Goal: Information Seeking & Learning: Learn about a topic

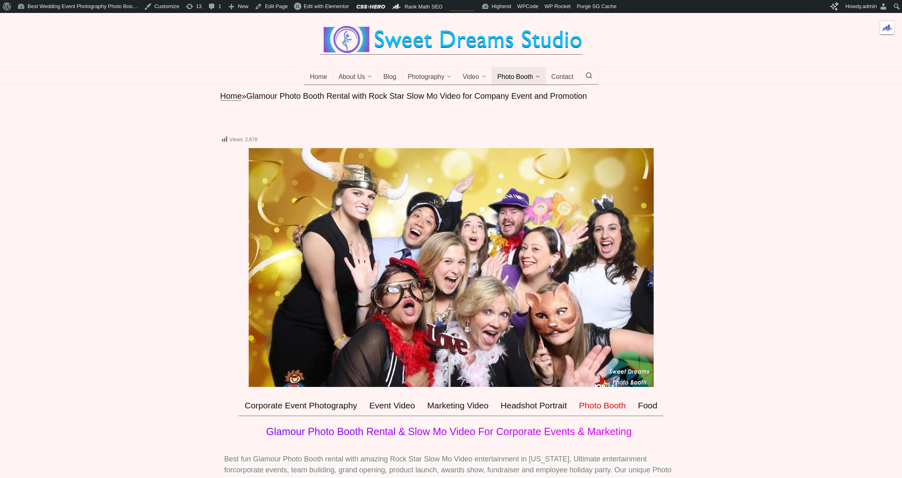
click at [716, 67] on div at bounding box center [451, 40] width 902 height 54
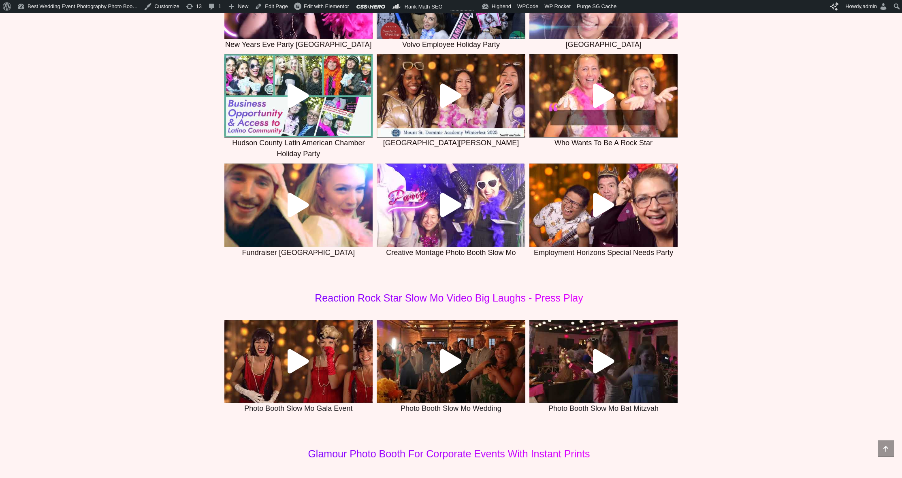
scroll to position [3184, 0]
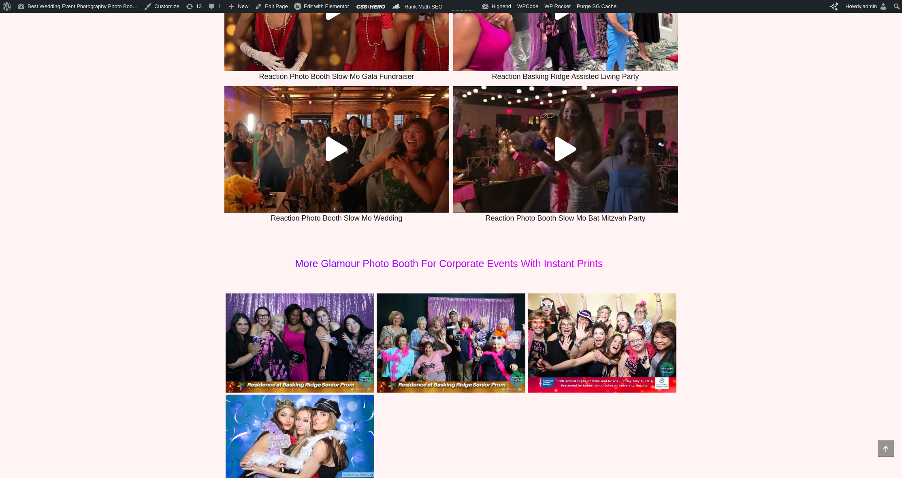
scroll to position [3418, 0]
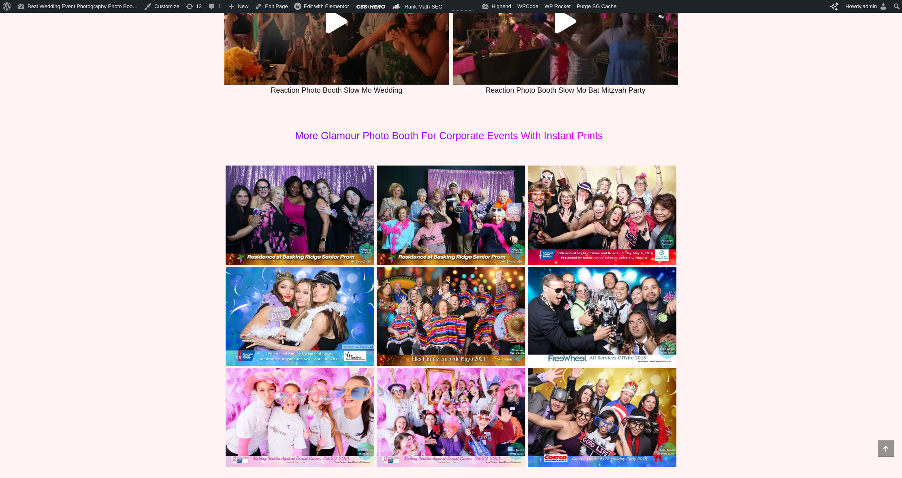
click at [296, 222] on img at bounding box center [300, 215] width 149 height 99
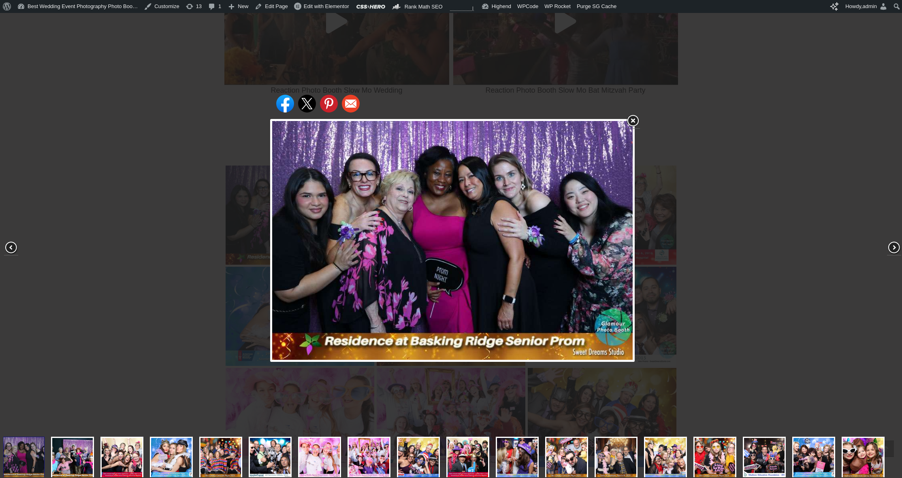
click at [173, 173] on div "Share on Facebook Share on Twitter Share on Pinterest Share on Email" at bounding box center [452, 241] width 905 height 482
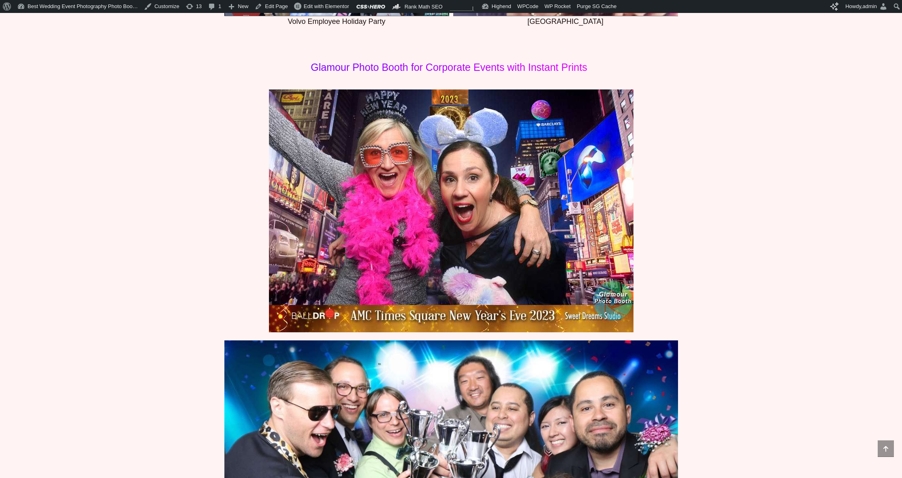
scroll to position [967, 0]
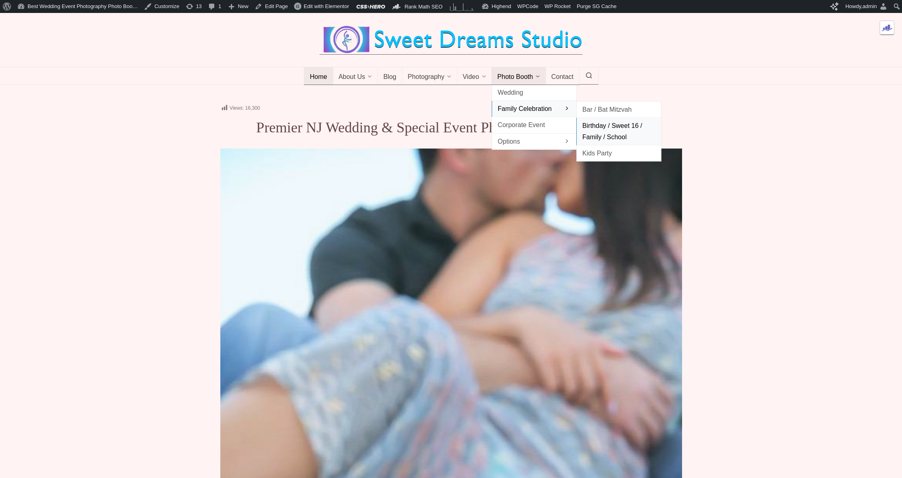
click at [602, 137] on span "Birthday / Sweet 16 / Family / School" at bounding box center [618, 131] width 73 height 22
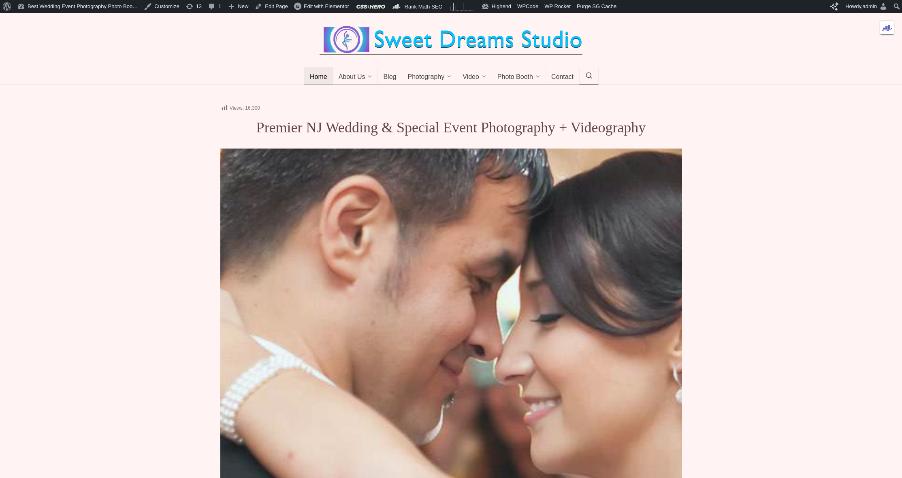
scroll to position [5, 0]
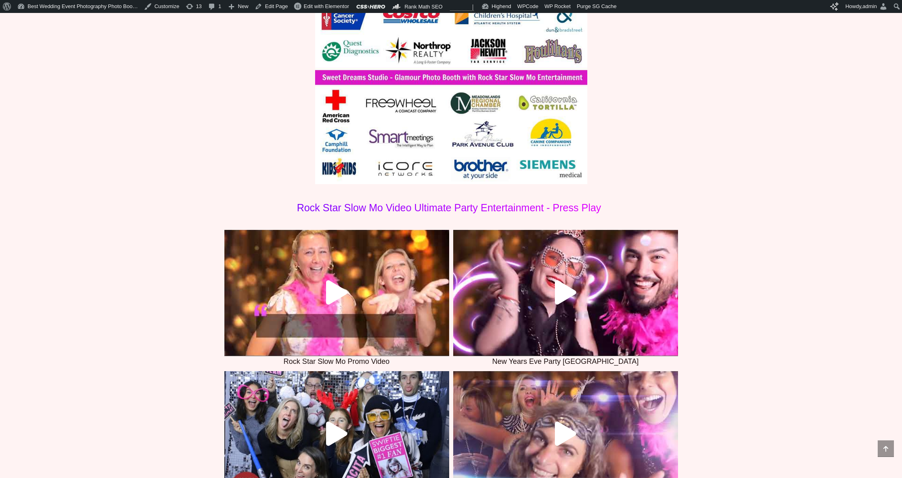
scroll to position [638, 0]
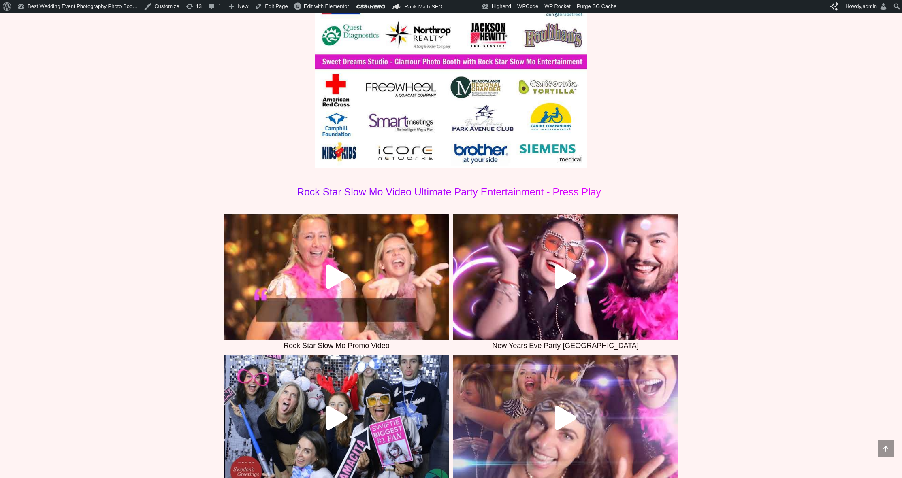
click at [356, 285] on div at bounding box center [336, 277] width 225 height 24
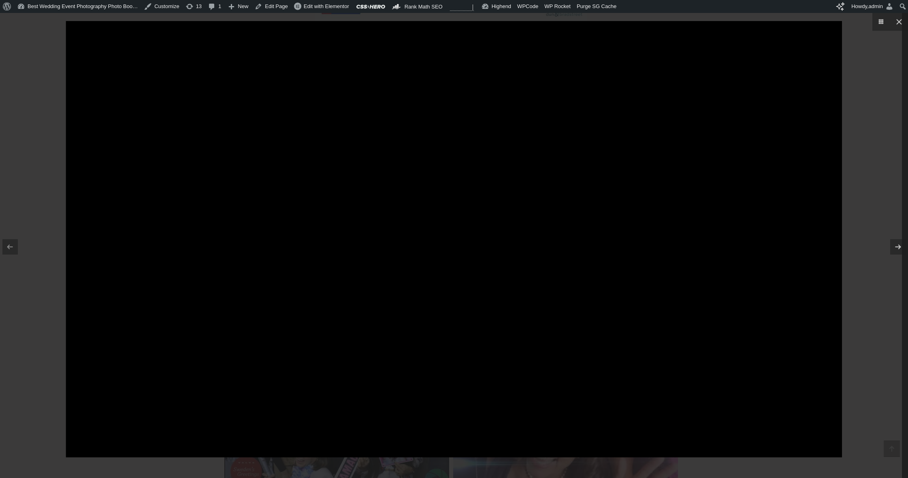
click at [29, 95] on div at bounding box center [455, 239] width 908 height 478
click at [861, 53] on div at bounding box center [454, 239] width 908 height 478
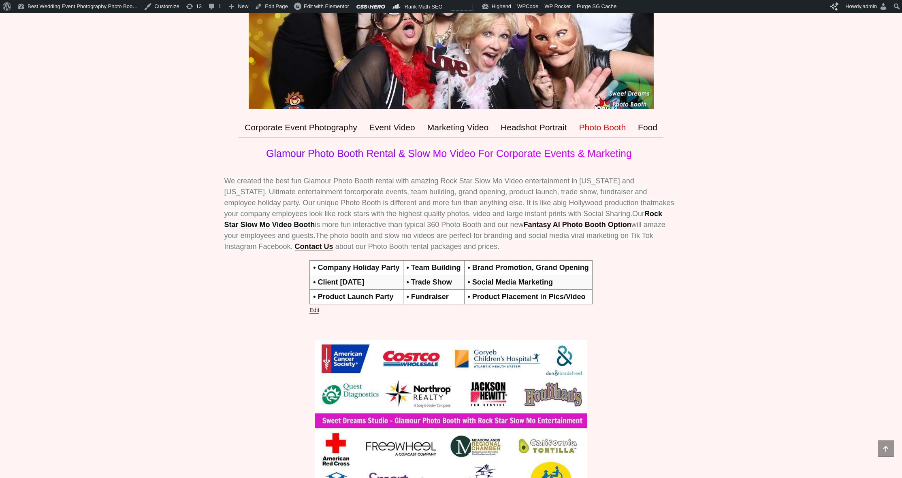
scroll to position [465, 0]
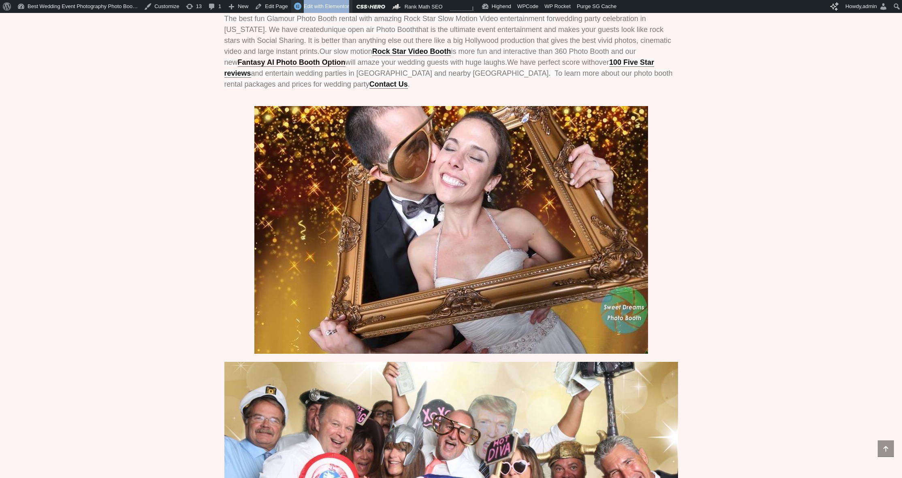
scroll to position [129, 0]
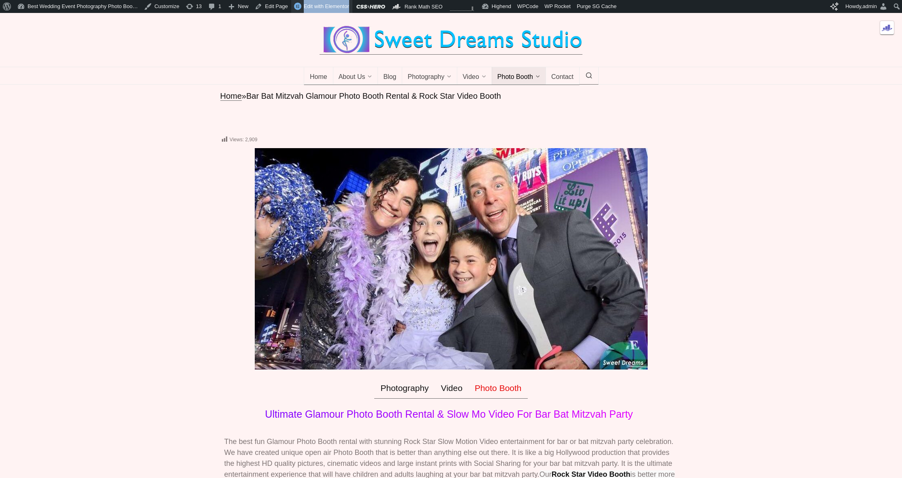
scroll to position [48, 0]
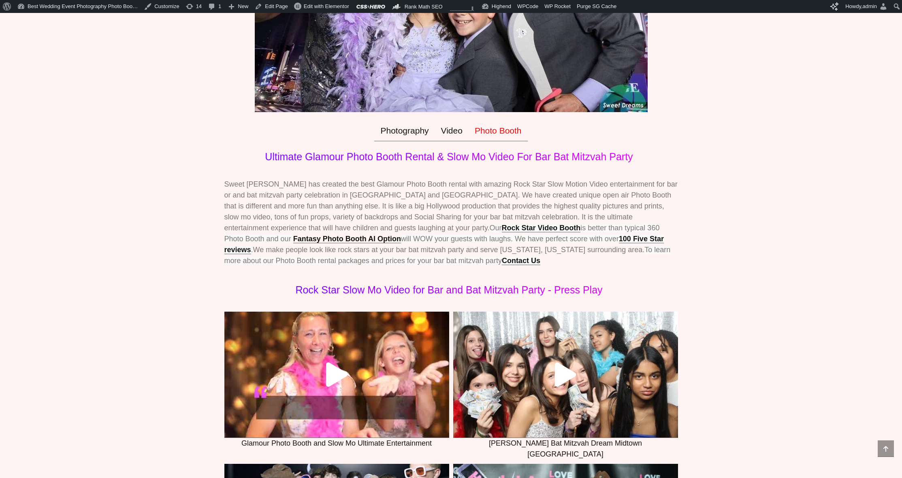
scroll to position [536, 0]
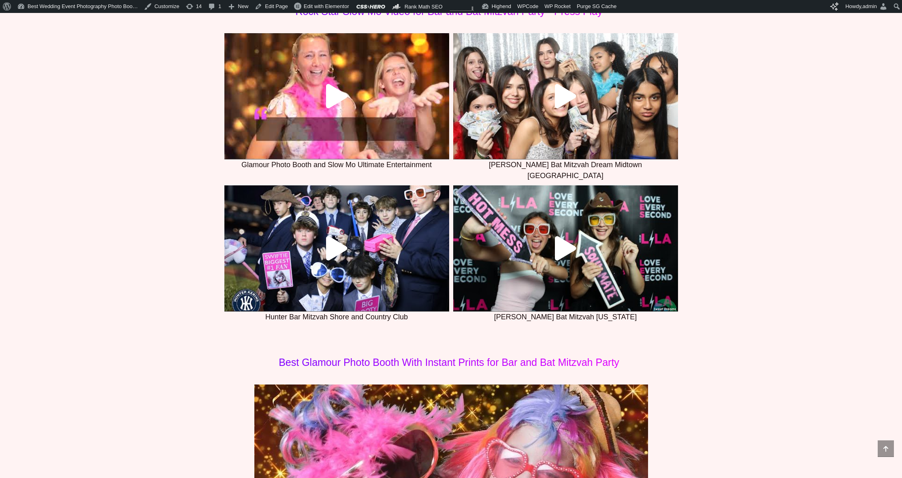
click at [548, 255] on div at bounding box center [565, 249] width 225 height 24
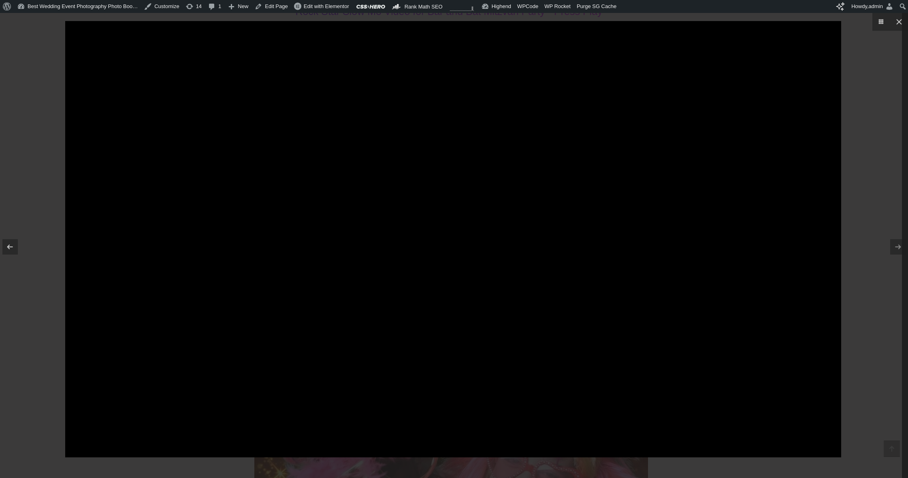
click at [40, 232] on div at bounding box center [454, 239] width 908 height 478
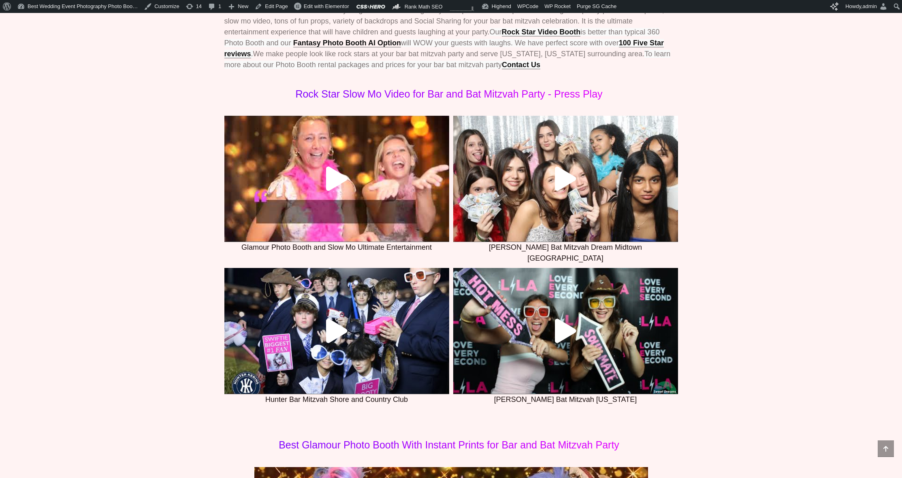
scroll to position [437, 0]
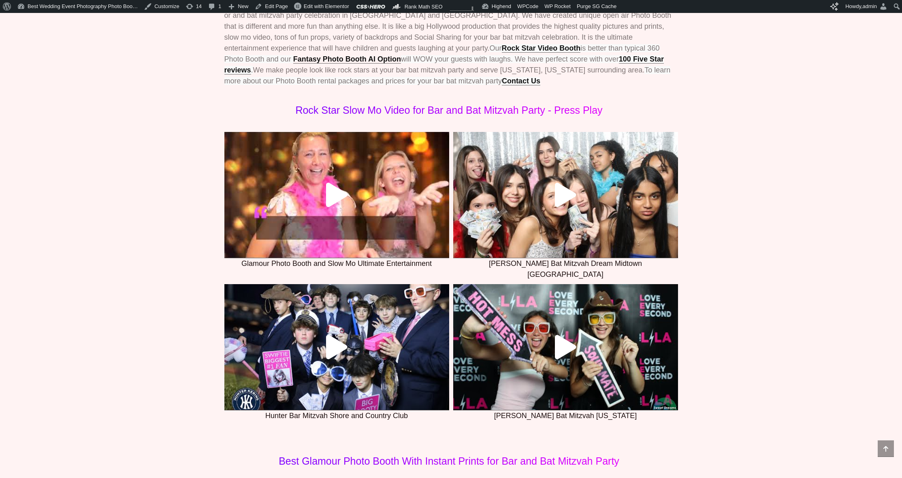
click at [587, 207] on div at bounding box center [565, 195] width 225 height 24
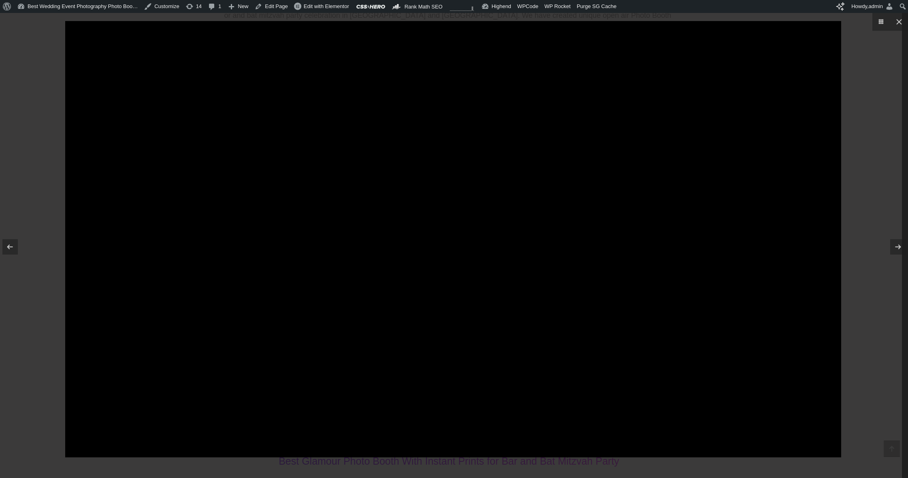
click at [41, 279] on div at bounding box center [454, 239] width 908 height 478
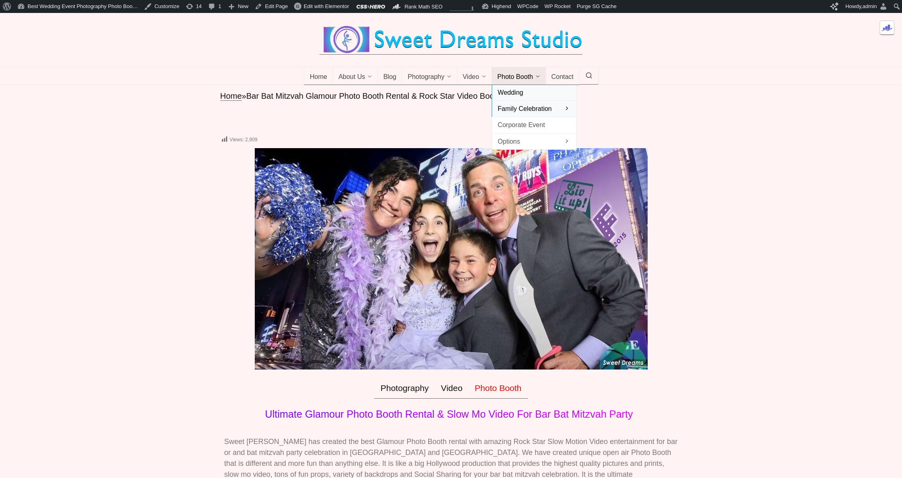
click at [517, 98] on span "Wedding" at bounding box center [534, 92] width 73 height 11
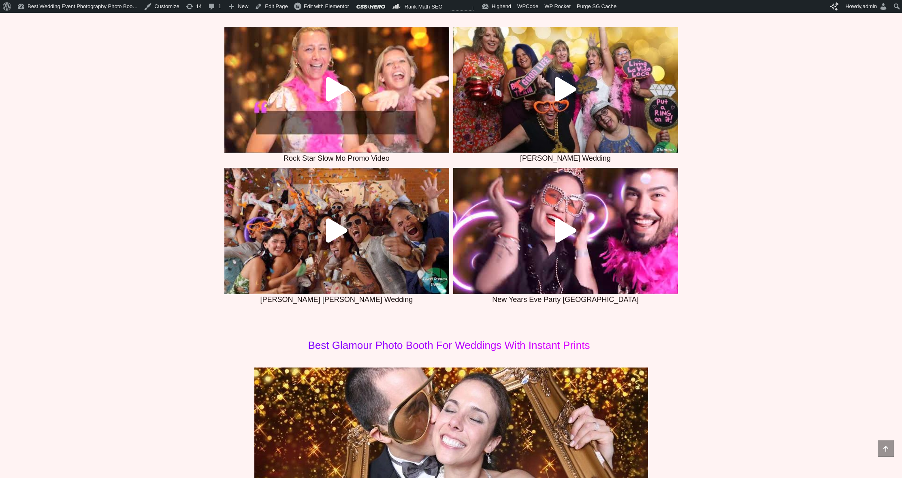
scroll to position [271, 0]
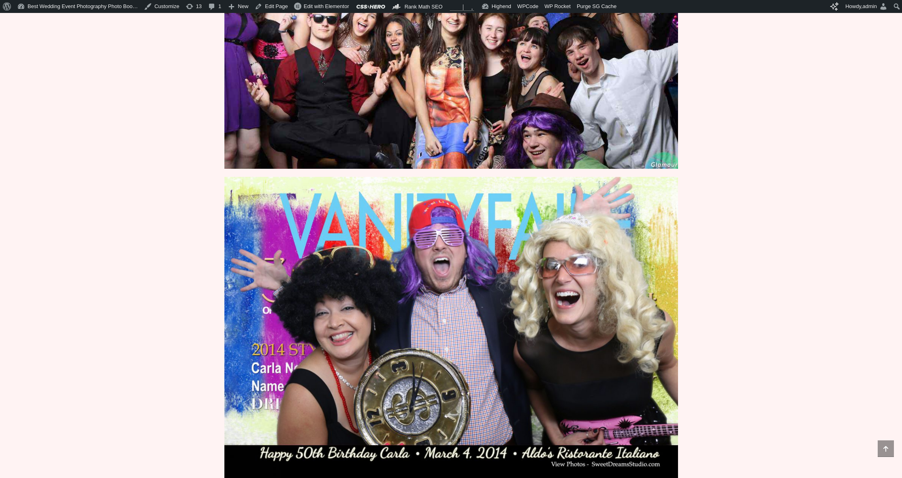
scroll to position [460, 0]
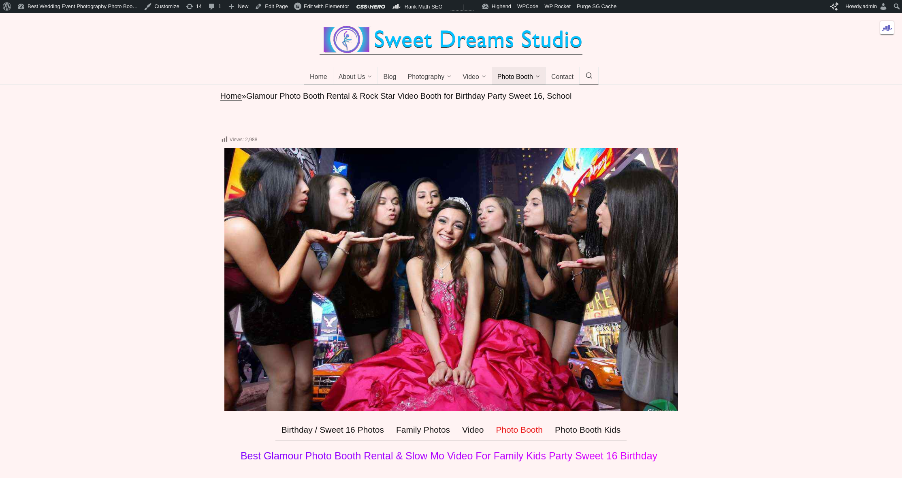
scroll to position [343, 0]
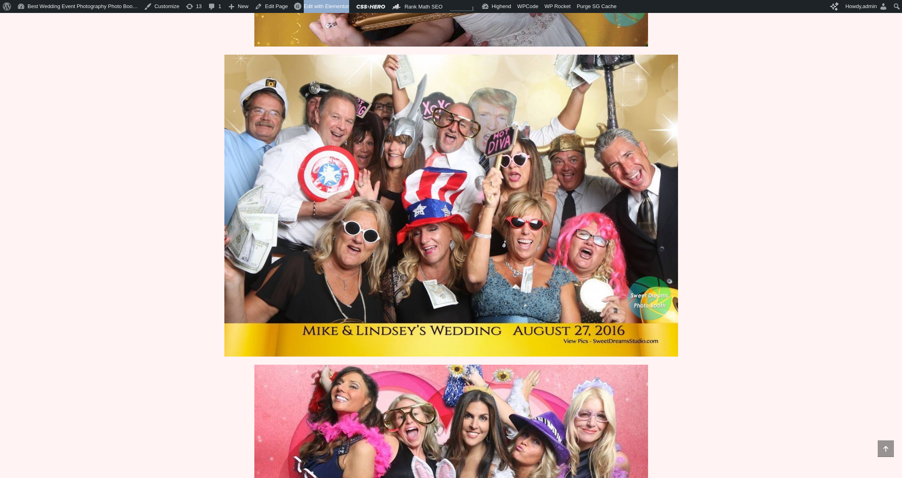
scroll to position [469, 0]
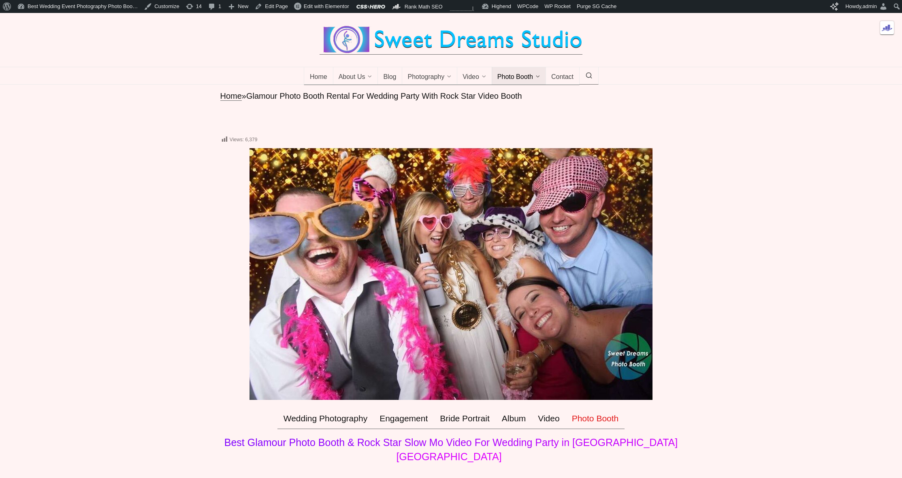
scroll to position [339, 0]
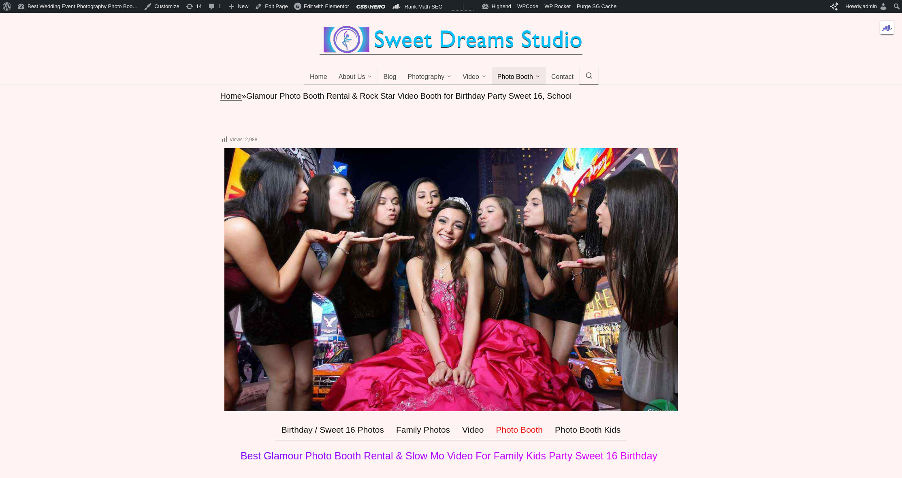
scroll to position [105, 0]
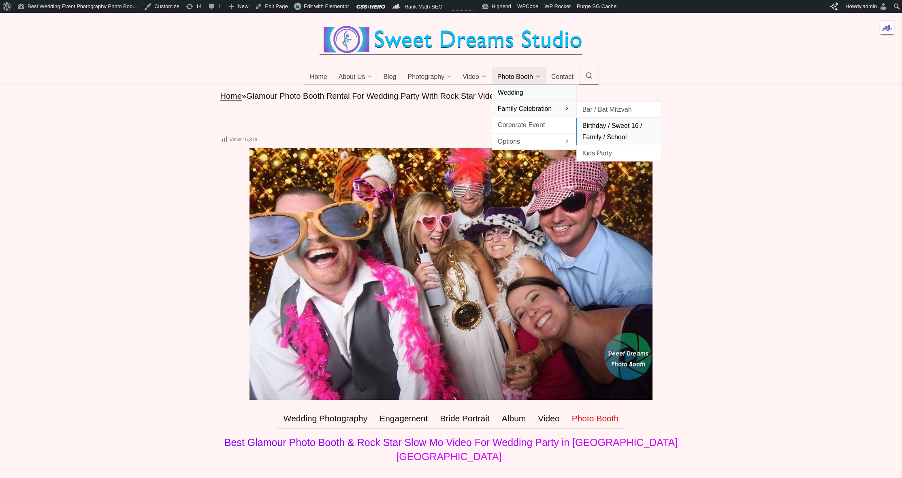
click at [606, 138] on span "Birthday / Sweet 16 / Family / School" at bounding box center [618, 131] width 73 height 22
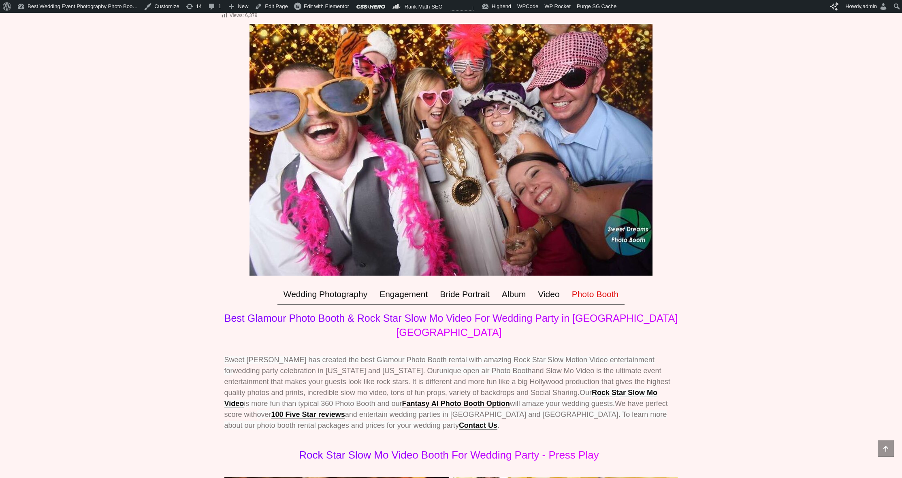
scroll to position [66, 0]
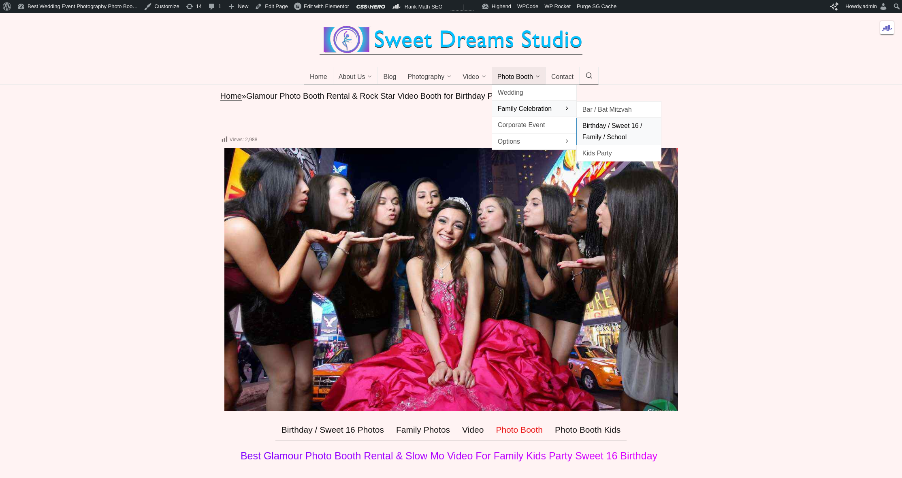
click at [604, 135] on span "Birthday / Sweet 16 / Family / School" at bounding box center [618, 131] width 73 height 22
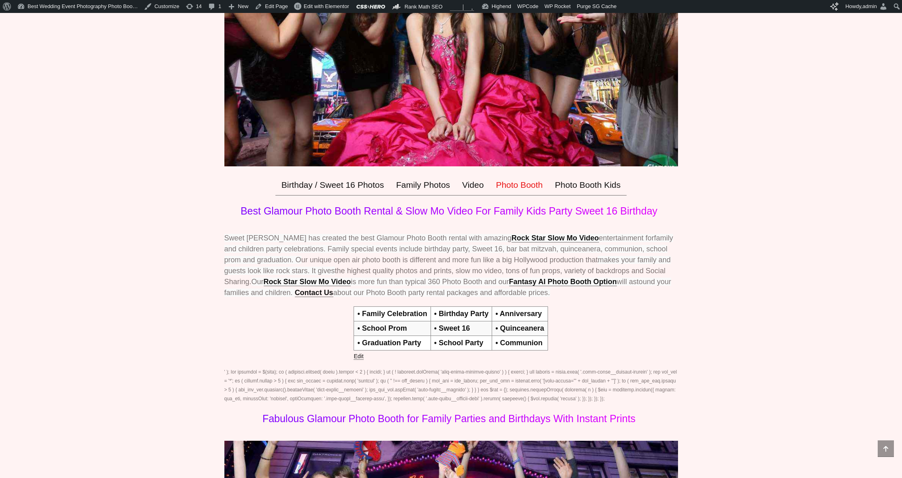
scroll to position [409, 0]
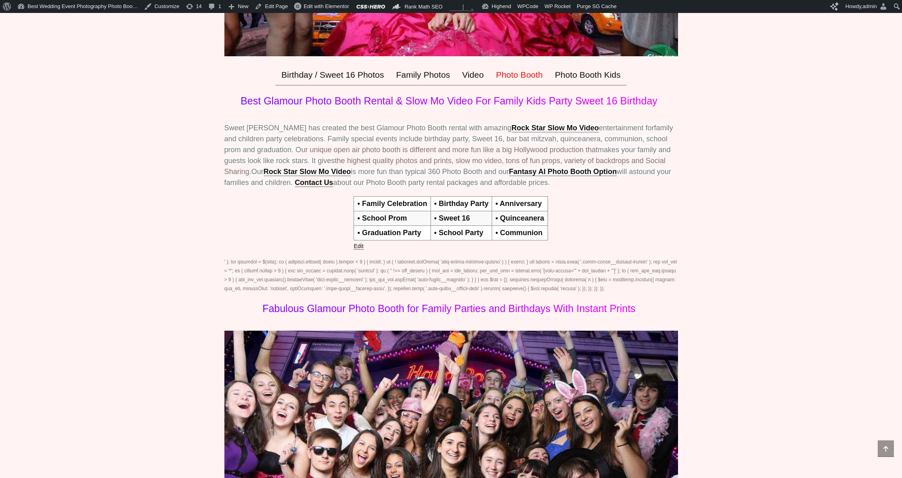
scroll to position [427, 0]
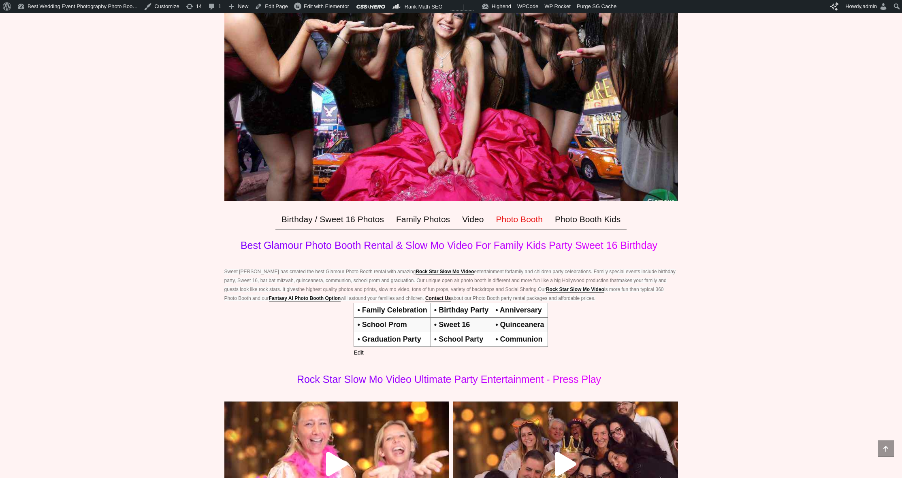
scroll to position [226, 0]
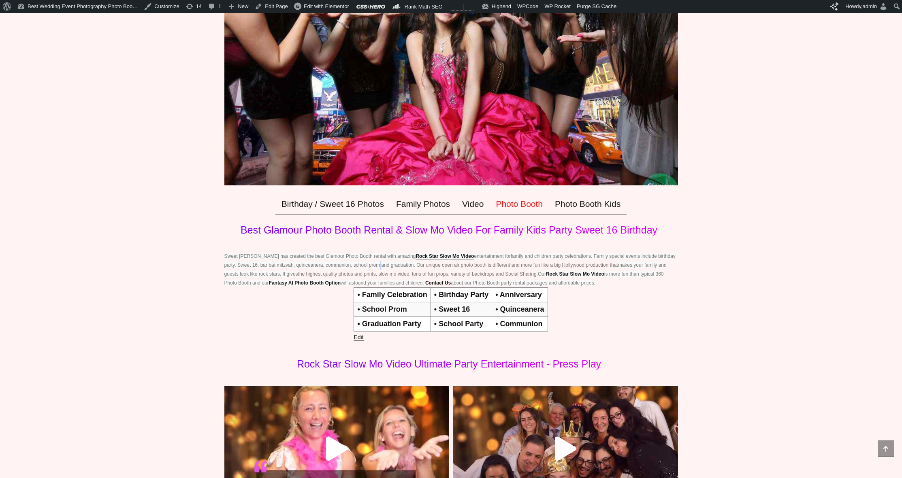
click at [375, 268] on span "family and children party celebrations. Family special events include birthday …" at bounding box center [449, 261] width 451 height 15
click at [373, 273] on div "Sweet [PERSON_NAME] has created the best Glamour Photo Booth rental with amazin…" at bounding box center [450, 300] width 453 height 97
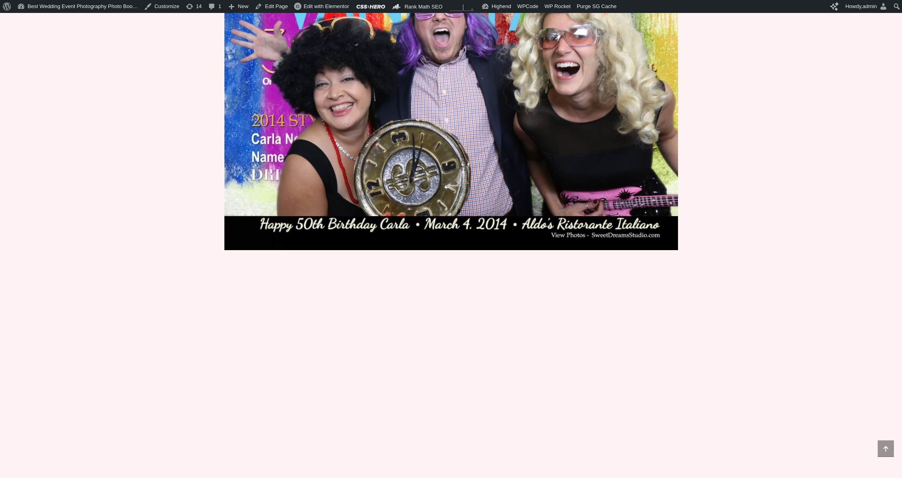
scroll to position [1231, 0]
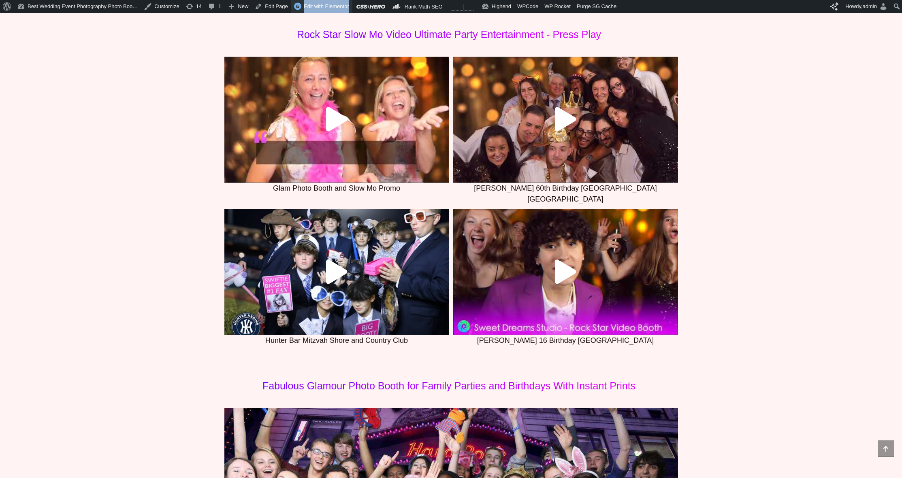
scroll to position [626, 0]
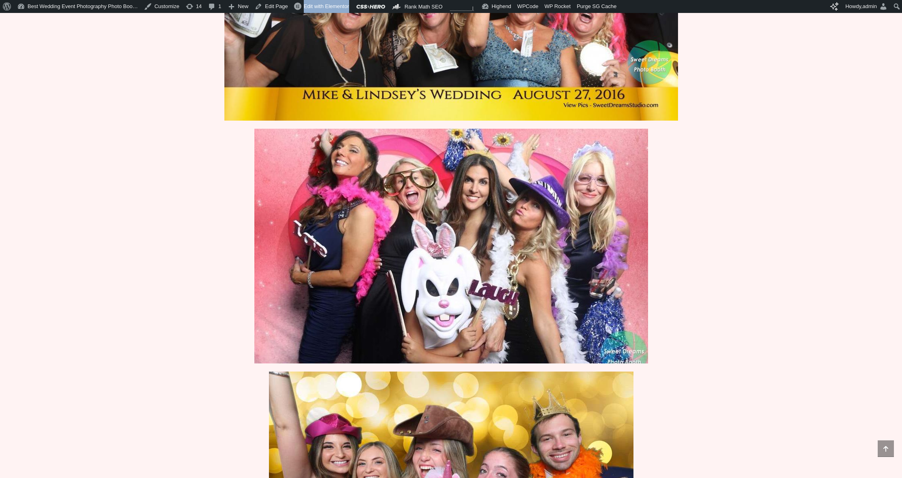
scroll to position [984, 0]
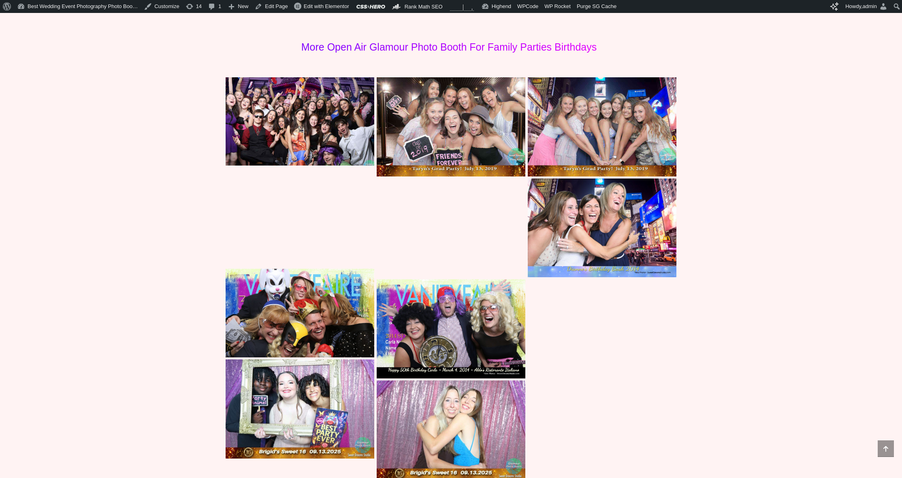
scroll to position [3381, 0]
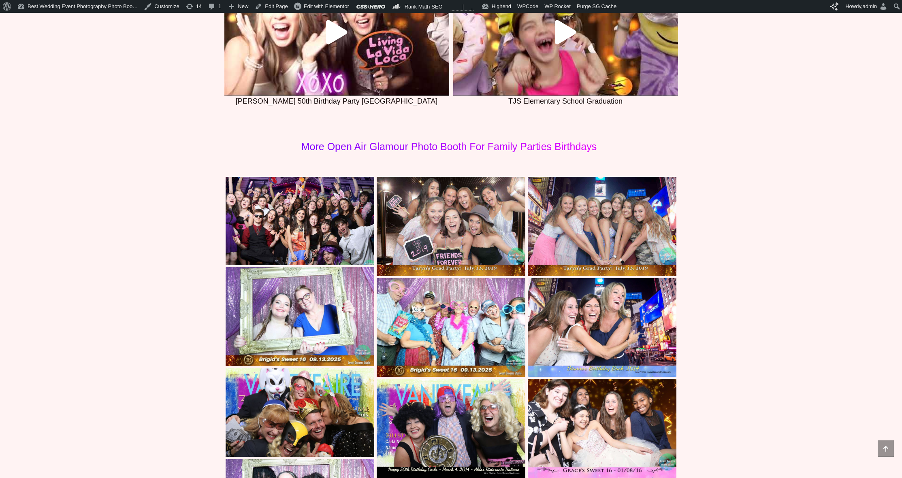
click at [608, 219] on img at bounding box center [602, 226] width 149 height 99
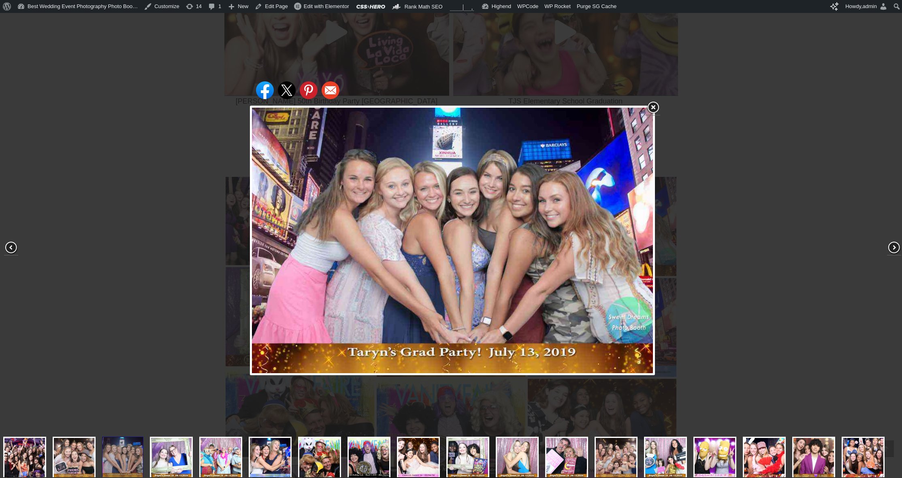
click at [179, 134] on div "Share on Facebook Share on Twitter Share on Pinterest Share on Email" at bounding box center [452, 241] width 905 height 482
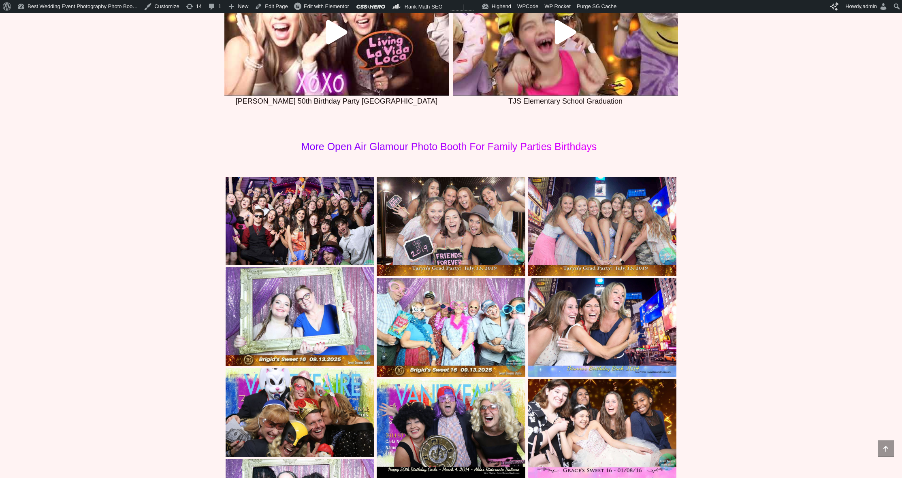
click at [435, 211] on img at bounding box center [451, 226] width 149 height 99
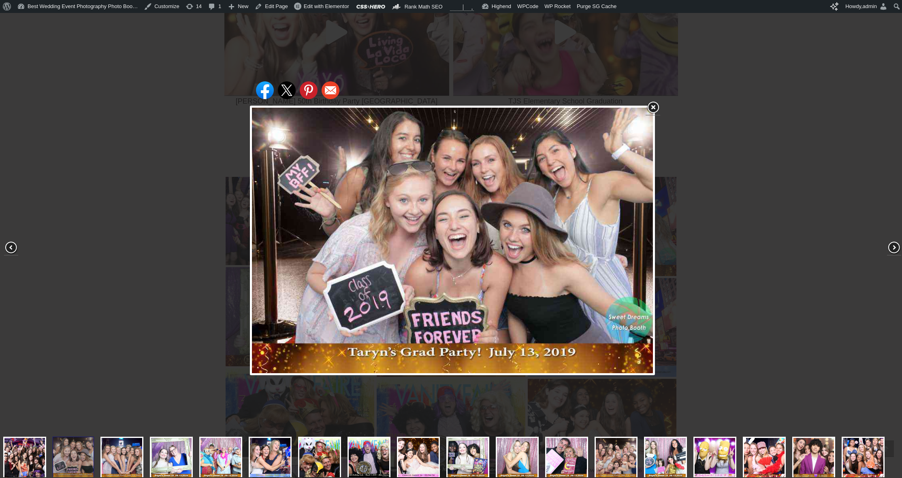
click at [125, 136] on div "Share on Facebook Share on Twitter Share on Pinterest Share on Email" at bounding box center [452, 241] width 905 height 482
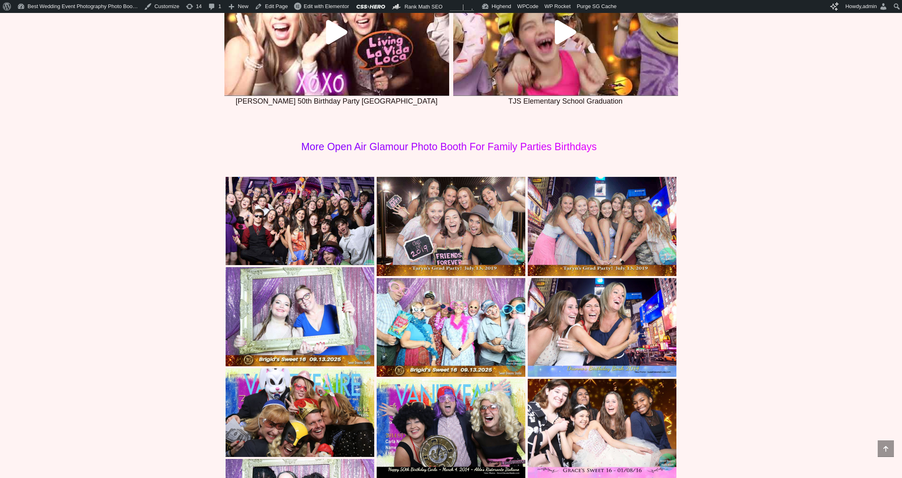
click at [270, 282] on img at bounding box center [300, 316] width 149 height 99
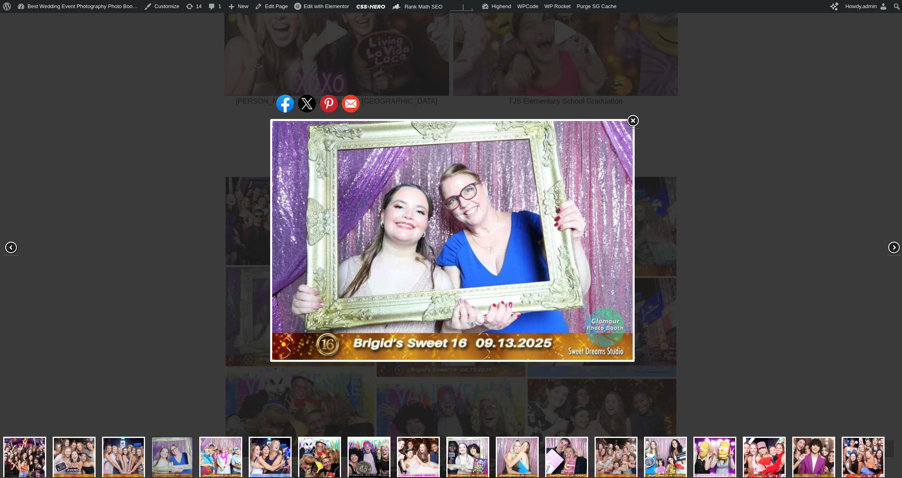
click at [139, 249] on div "Share on Facebook Share on Twitter Share on Pinterest Share on Email" at bounding box center [452, 241] width 905 height 482
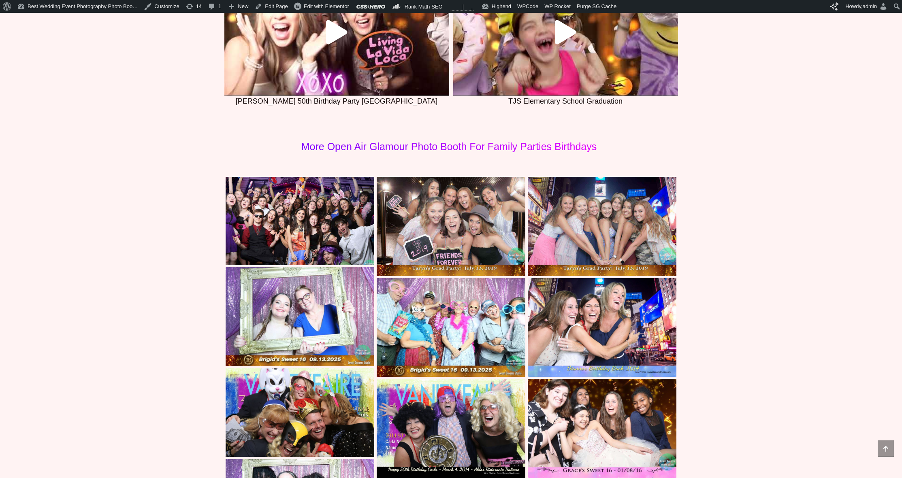
click at [429, 309] on img at bounding box center [451, 327] width 149 height 99
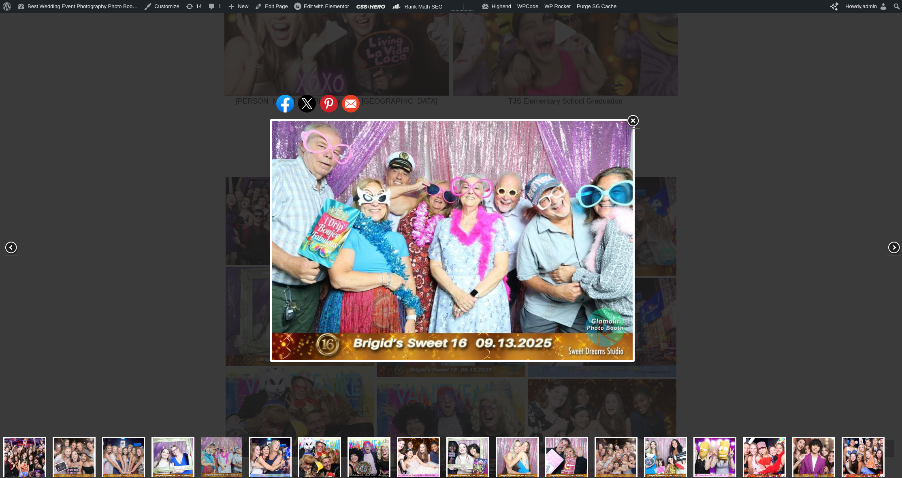
click at [173, 190] on div "Share on Facebook Share on Twitter Share on Pinterest Share on Email" at bounding box center [452, 241] width 905 height 482
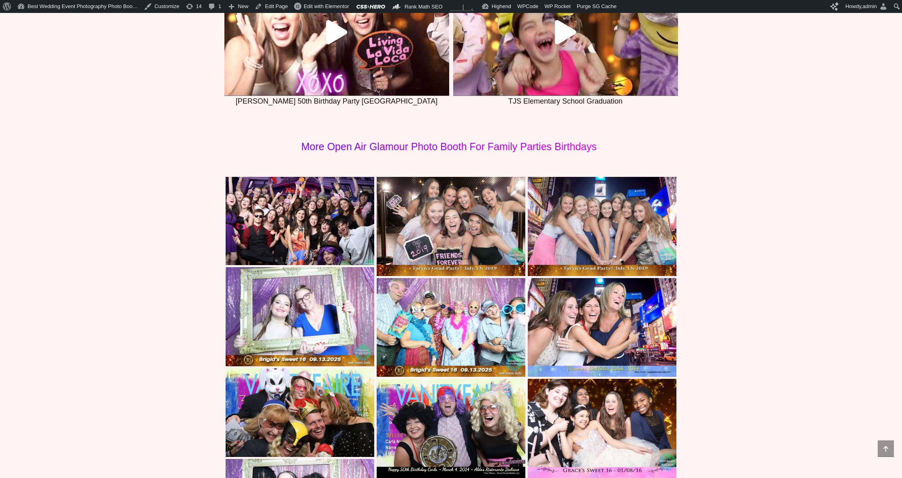
click at [553, 299] on img at bounding box center [602, 327] width 149 height 99
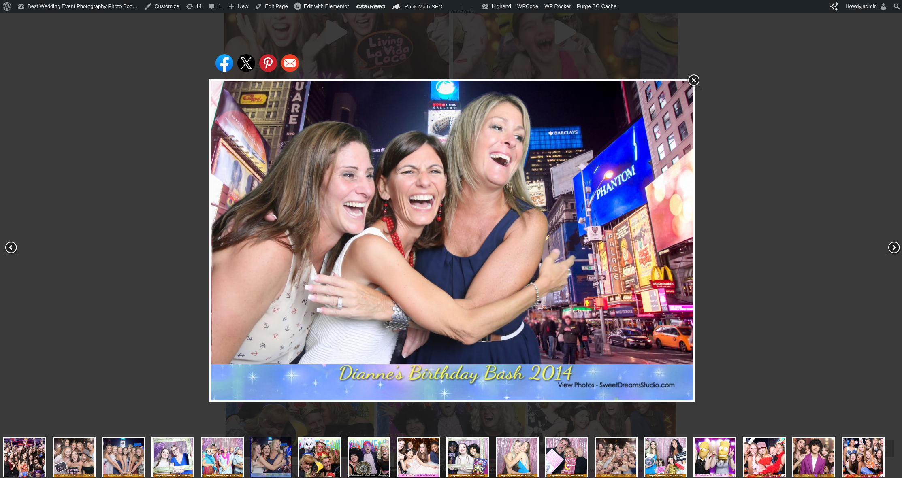
click at [111, 255] on div "Share on Facebook Share on Twitter Share on Pinterest Share on Email" at bounding box center [452, 241] width 905 height 482
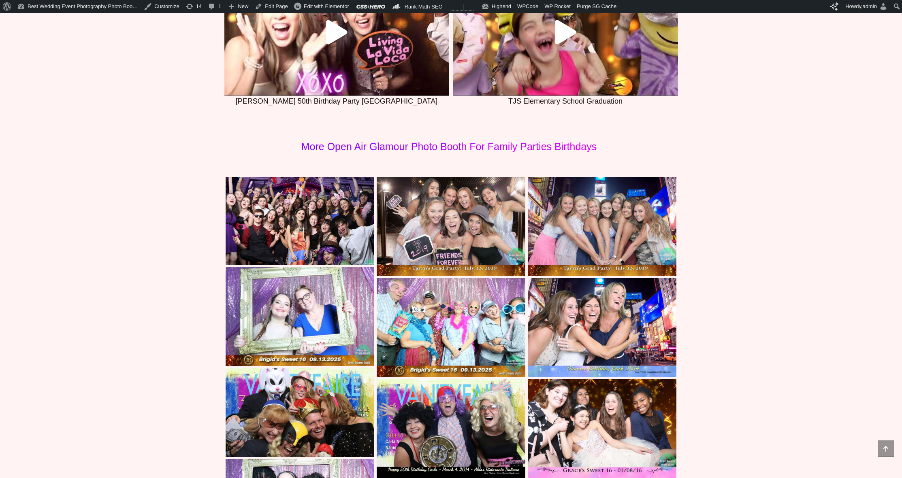
click at [286, 401] on img at bounding box center [300, 413] width 149 height 89
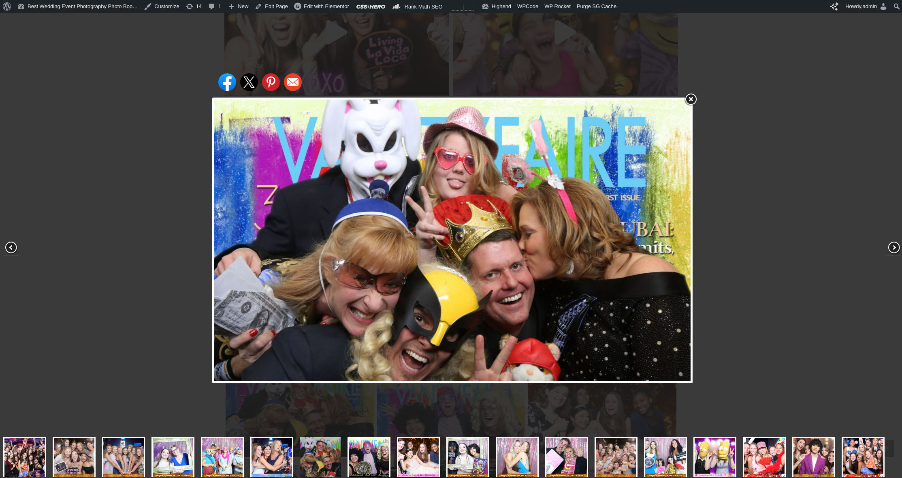
click at [132, 258] on div "Share on Facebook Share on Twitter Share on Pinterest Share on Email" at bounding box center [452, 241] width 905 height 482
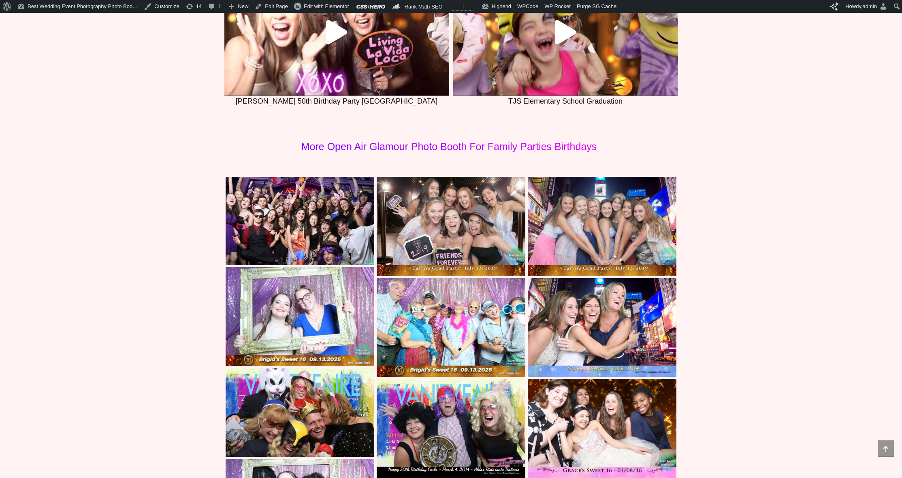
click at [309, 314] on img at bounding box center [300, 316] width 149 height 99
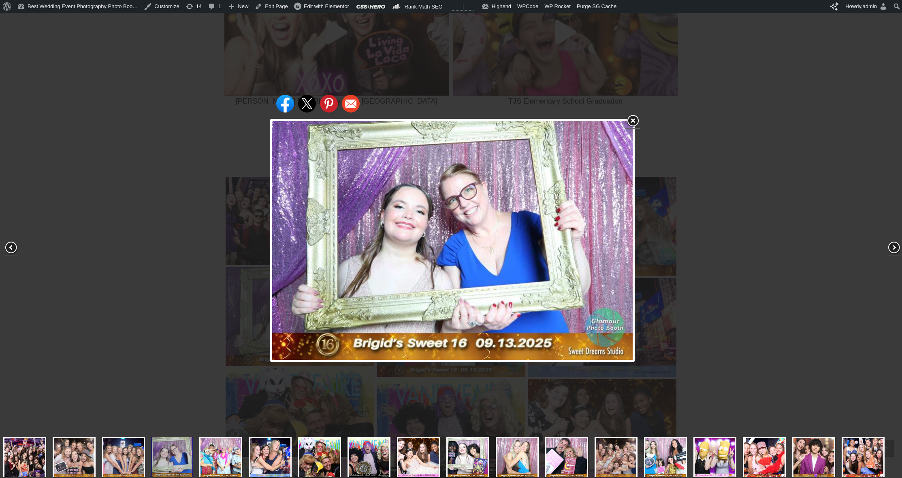
click at [111, 188] on div "Share on Facebook Share on Twitter Share on Pinterest Share on Email" at bounding box center [452, 241] width 905 height 482
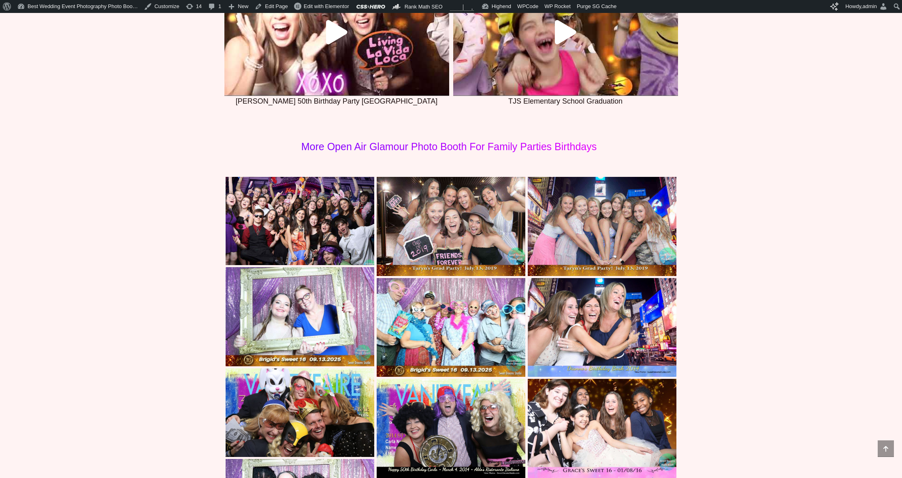
click at [461, 389] on img at bounding box center [451, 428] width 149 height 99
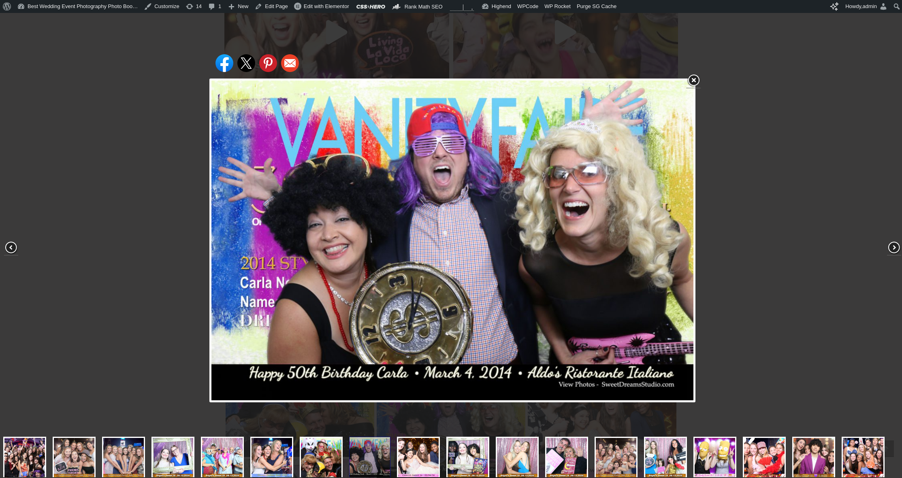
click at [175, 201] on div "Share on Facebook Share on Twitter Share on Pinterest Share on Email" at bounding box center [452, 241] width 905 height 482
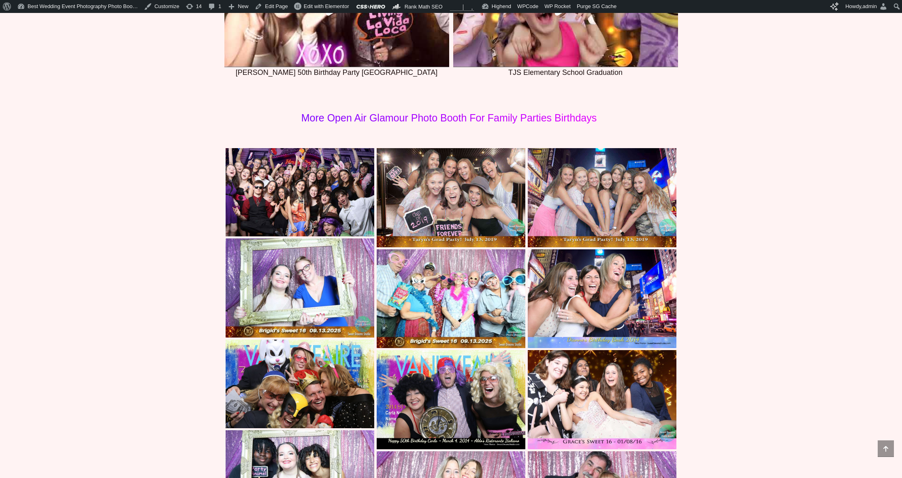
scroll to position [3527, 0]
